Goal: Check status: Check status

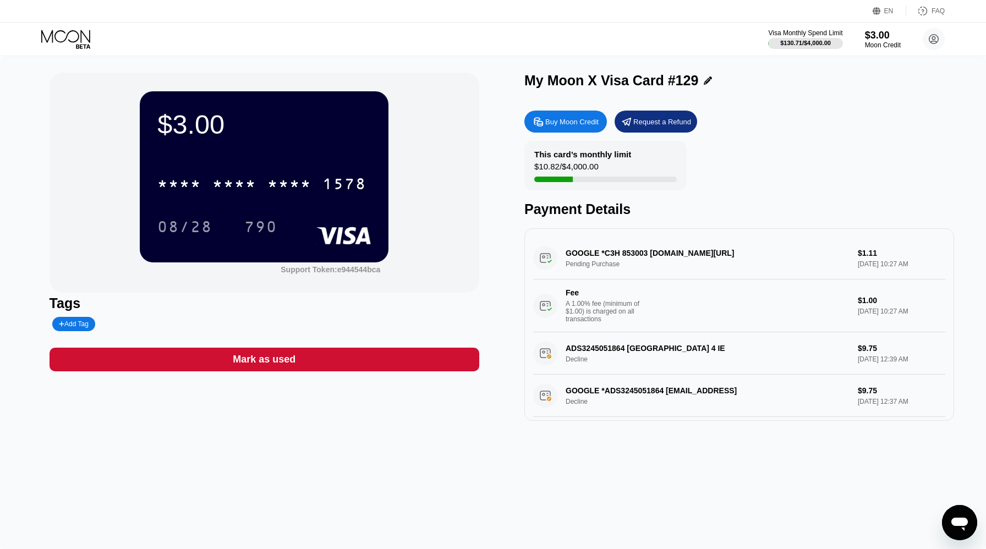
click at [59, 32] on icon at bounding box center [66, 39] width 51 height 19
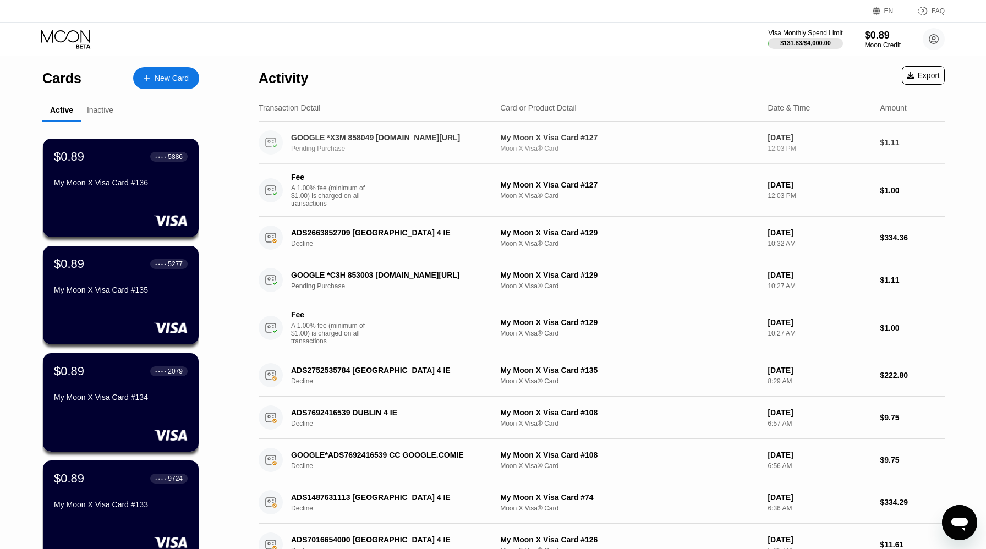
click at [446, 149] on div "Pending Purchase" at bounding box center [396, 149] width 210 height 8
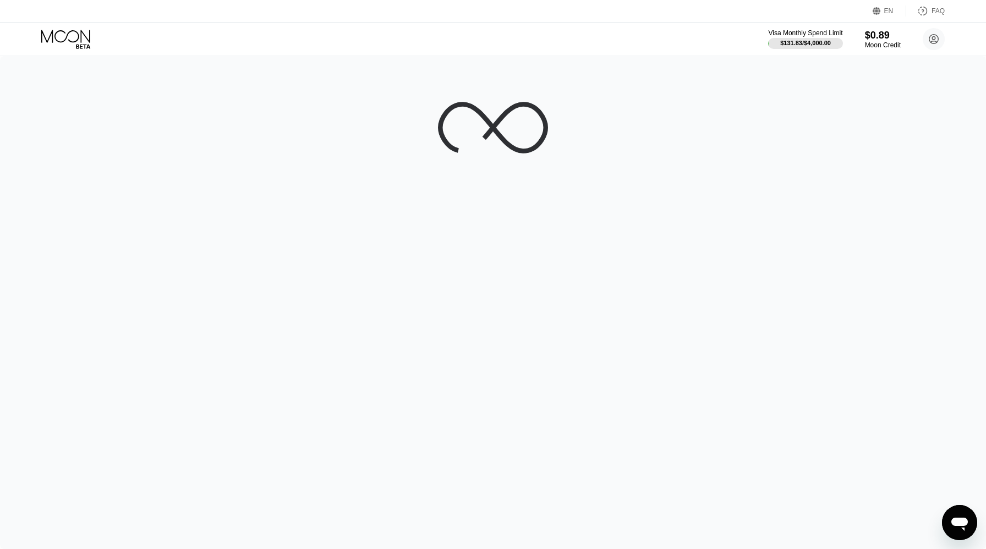
click at [441, 137] on icon at bounding box center [492, 127] width 105 height 47
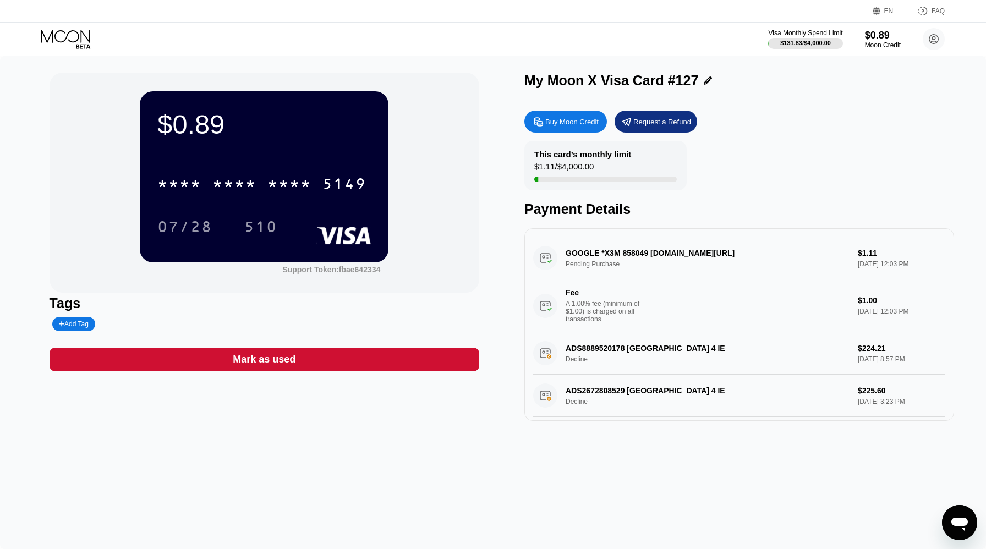
click at [79, 36] on icon at bounding box center [66, 39] width 51 height 19
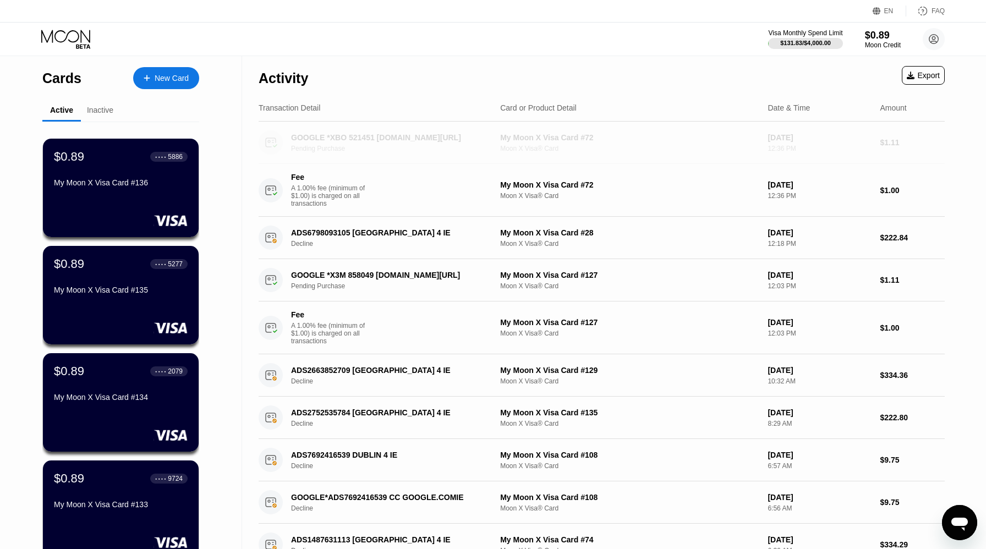
click at [394, 140] on div "GOOGLE *XBO 521451 g.co/helppay#GB" at bounding box center [388, 137] width 195 height 9
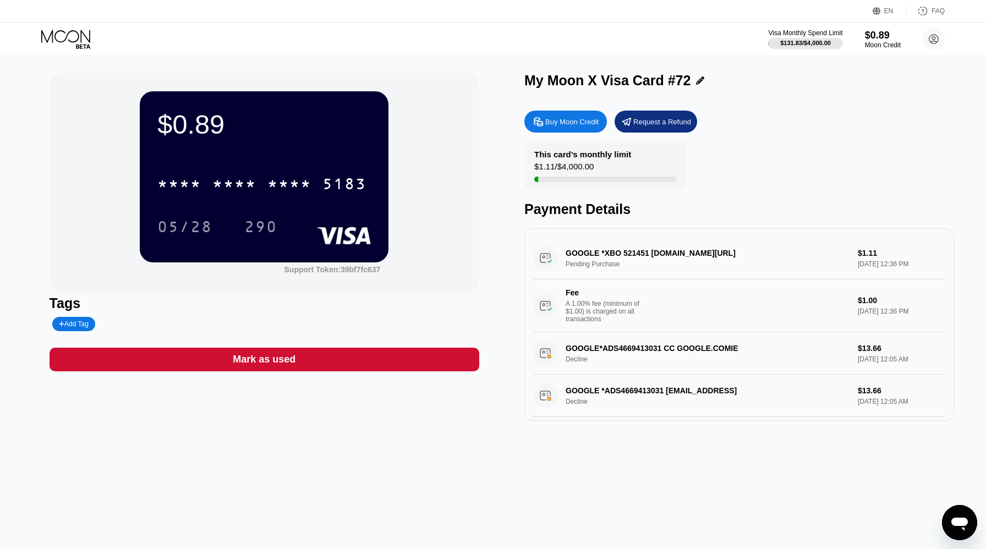
drag, startPoint x: 651, startPoint y: 253, endPoint x: 621, endPoint y: 254, distance: 29.7
click at [621, 254] on div "GOOGLE *XBO 521451 g.co/helppay#GB Pending Purchase $1.11 Sep 19, 2025 12:36 PM…" at bounding box center [739, 284] width 412 height 95
